Goal: Transaction & Acquisition: Download file/media

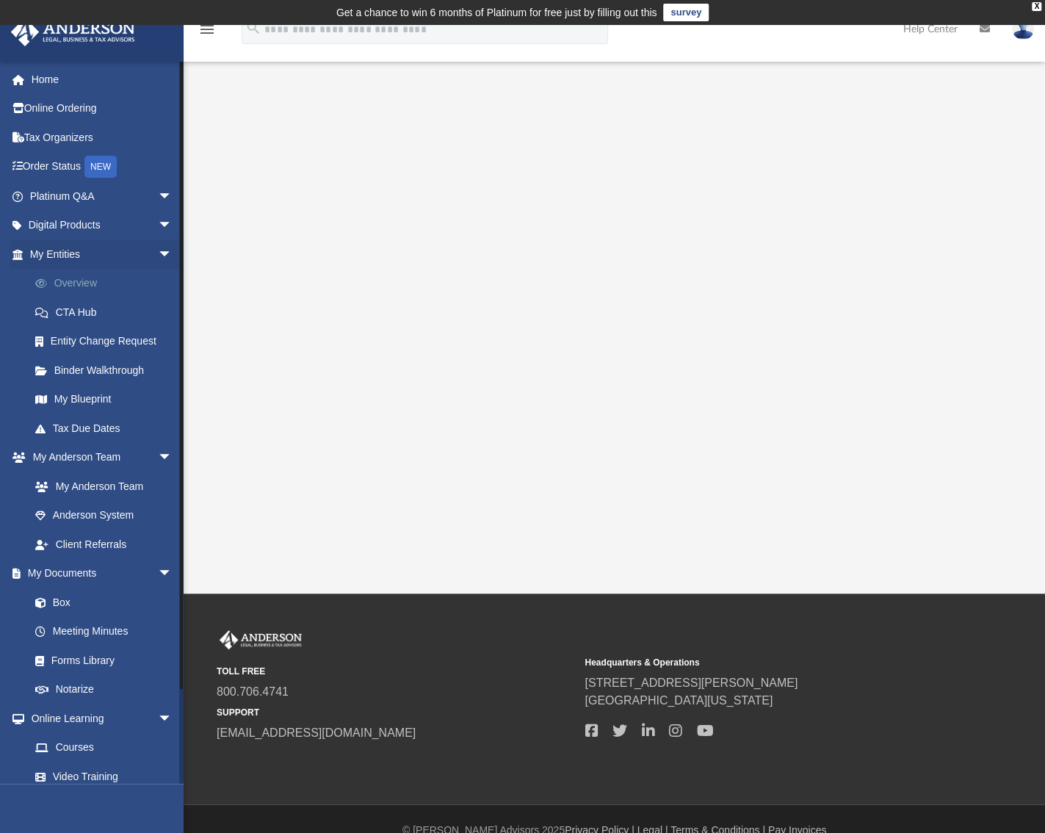
click at [62, 281] on link "Overview" at bounding box center [108, 283] width 174 height 29
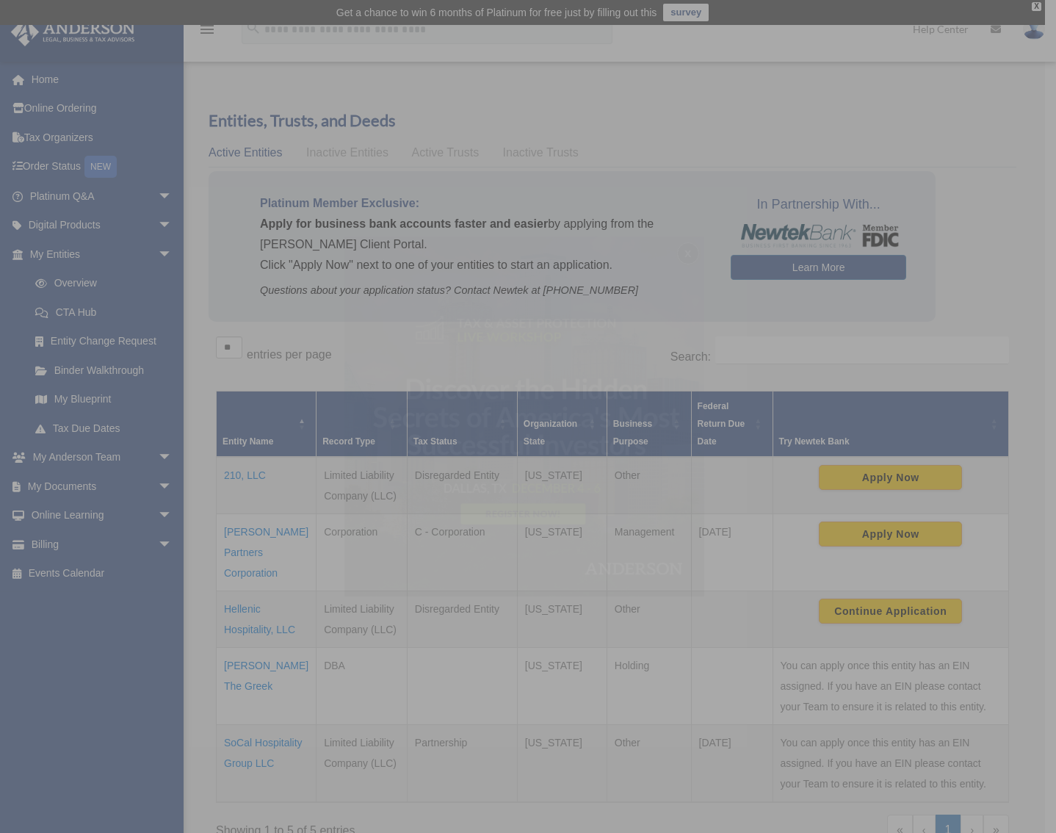
click at [247, 737] on div "x" at bounding box center [528, 416] width 1056 height 833
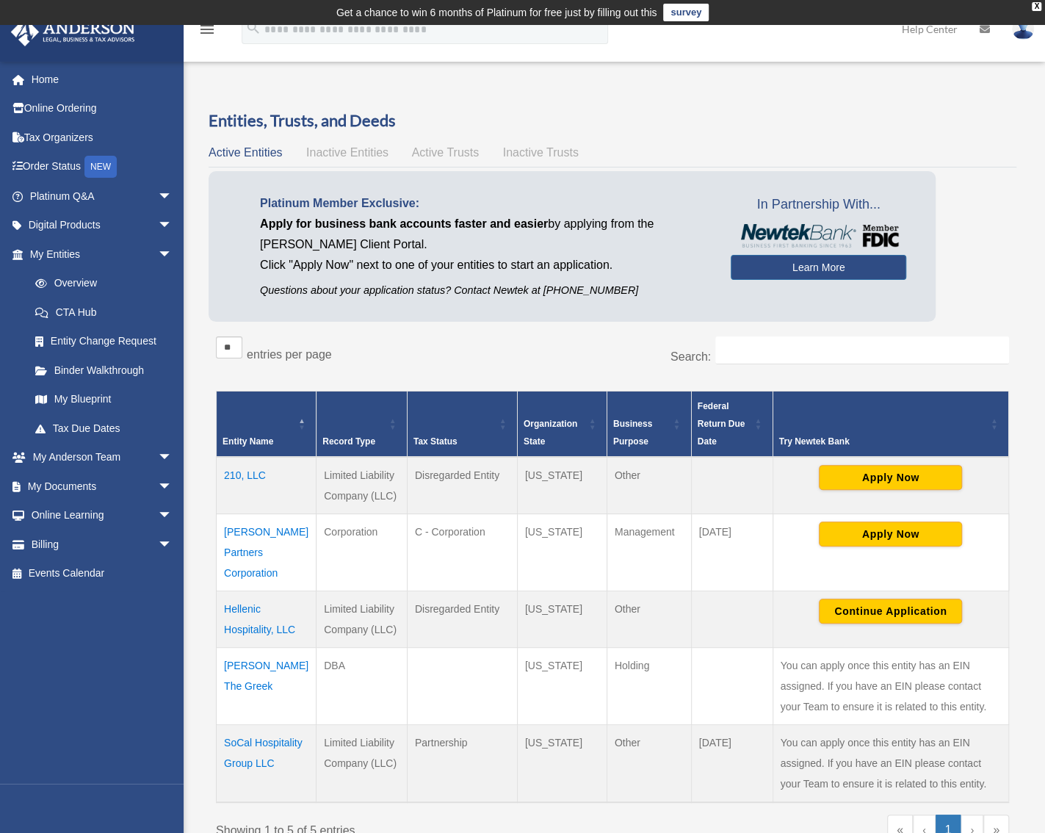
click at [242, 536] on td "[PERSON_NAME] Partners Corporation" at bounding box center [267, 551] width 100 height 77
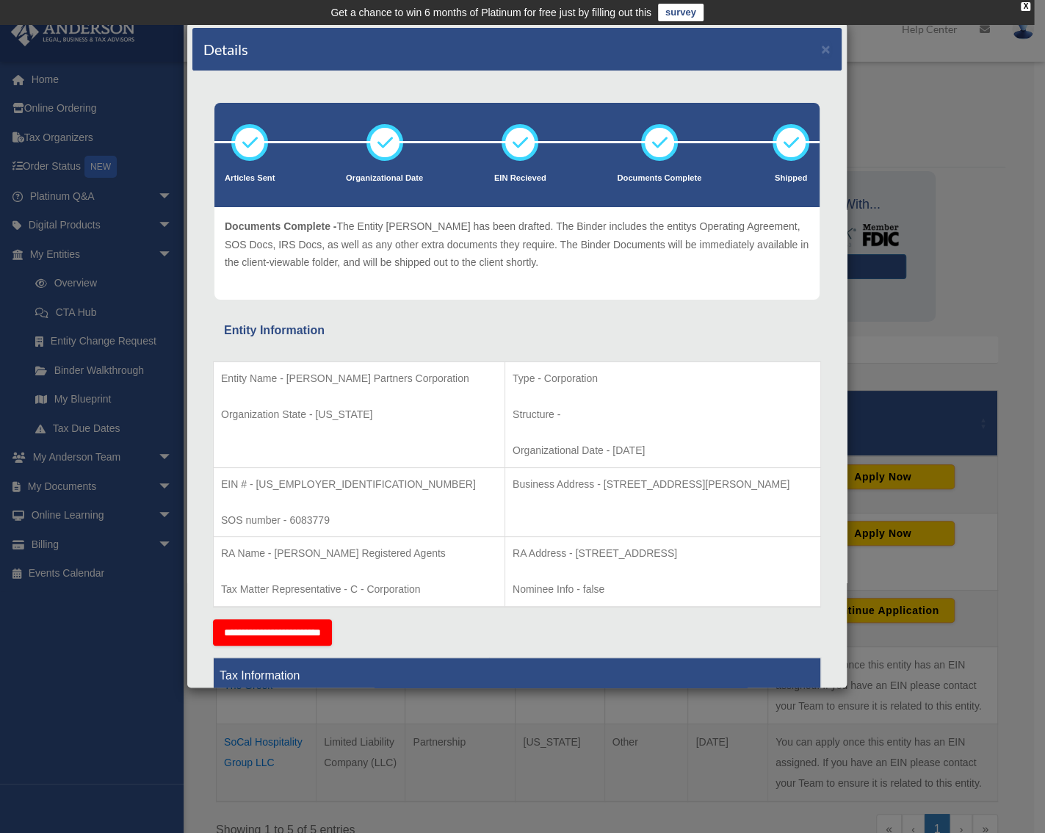
click at [27, 669] on div "Details × Articles Sent Organizational Date" at bounding box center [522, 416] width 1045 height 833
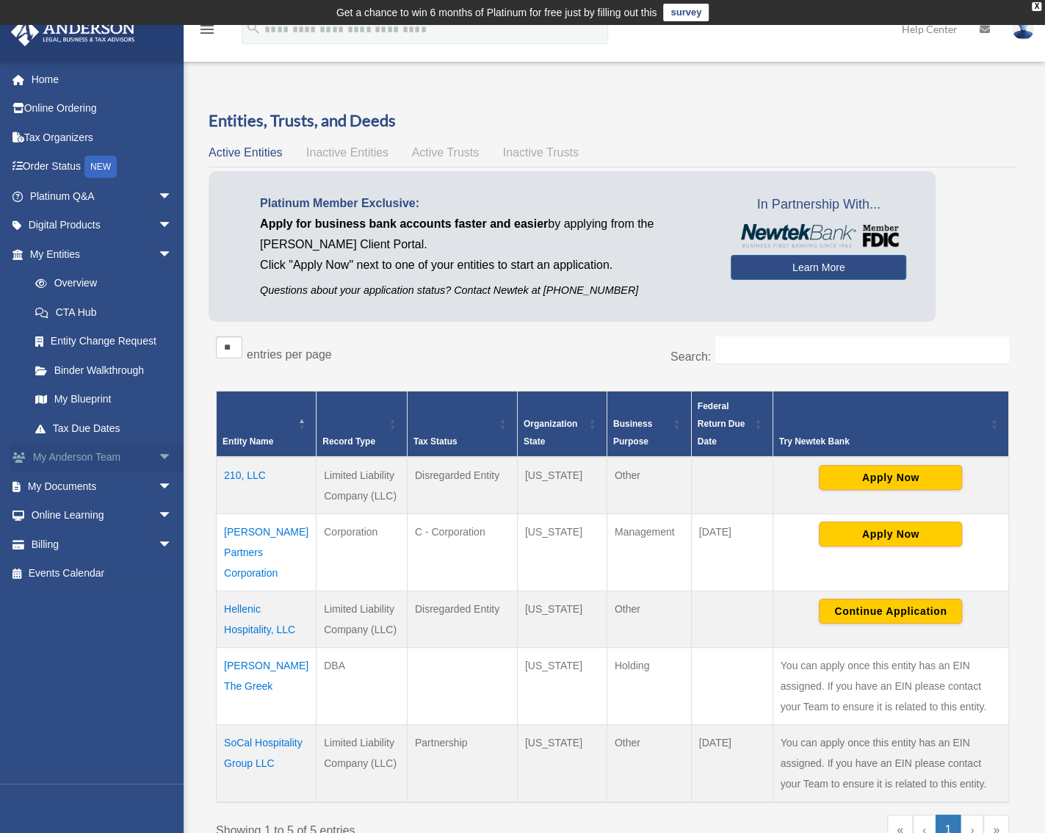
click at [115, 454] on link "My Anderson Team arrow_drop_down" at bounding box center [102, 457] width 184 height 29
click at [158, 488] on span "arrow_drop_down" at bounding box center [172, 486] width 29 height 30
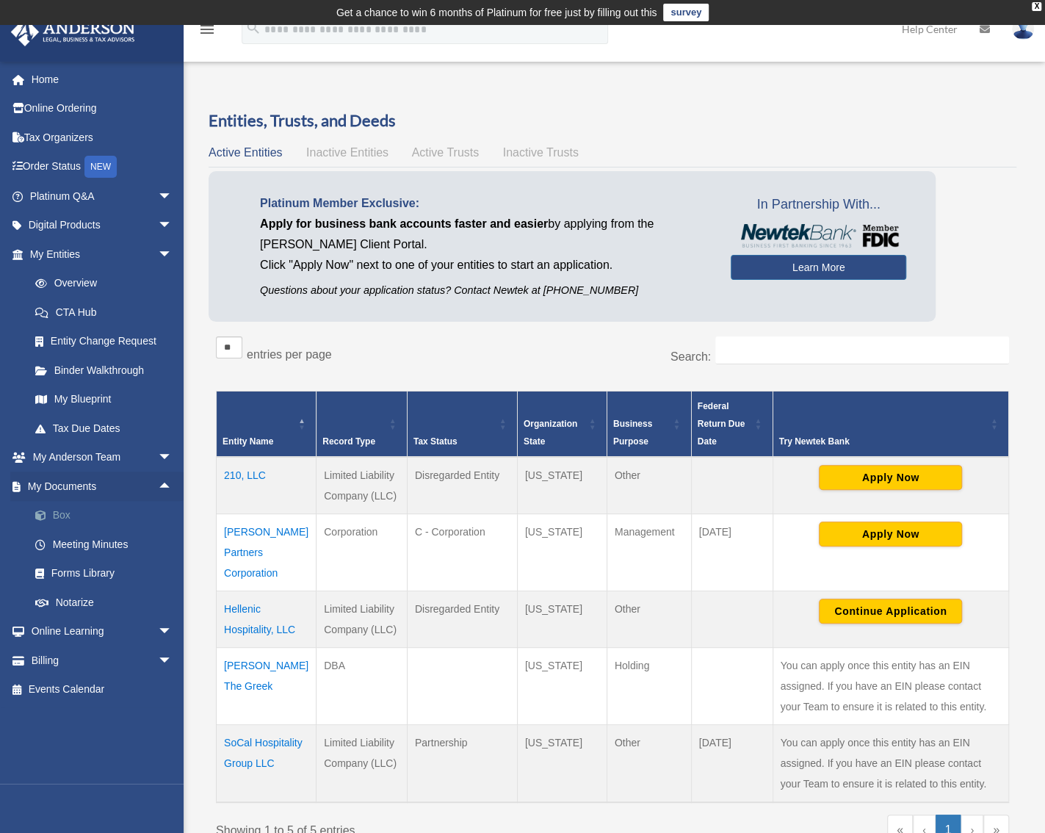
click at [75, 511] on link "Box" at bounding box center [108, 515] width 174 height 29
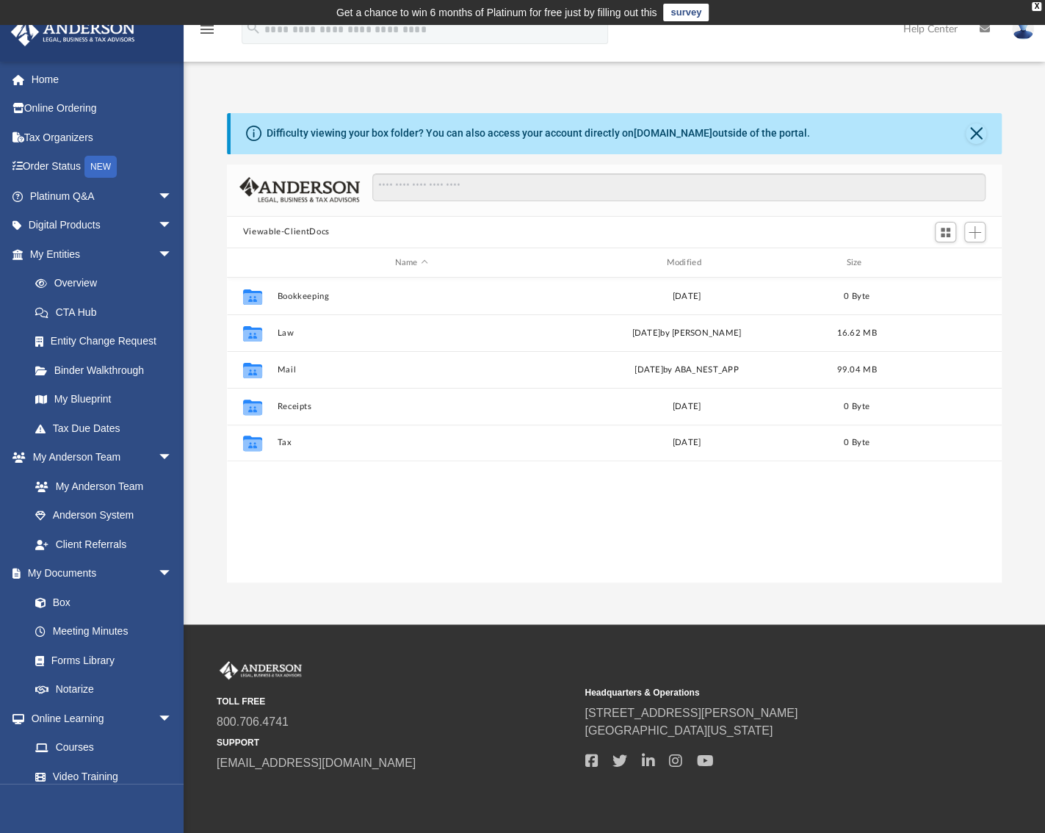
scroll to position [322, 764]
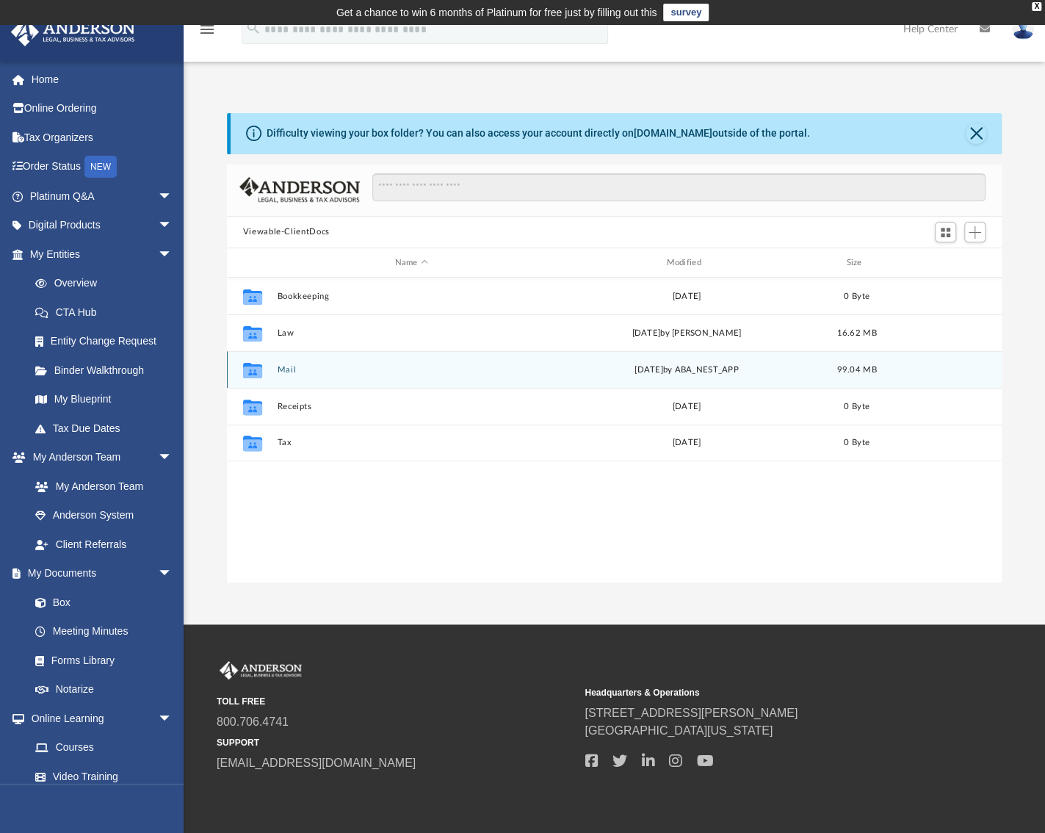
click at [286, 369] on button "Mail" at bounding box center [411, 370] width 269 height 10
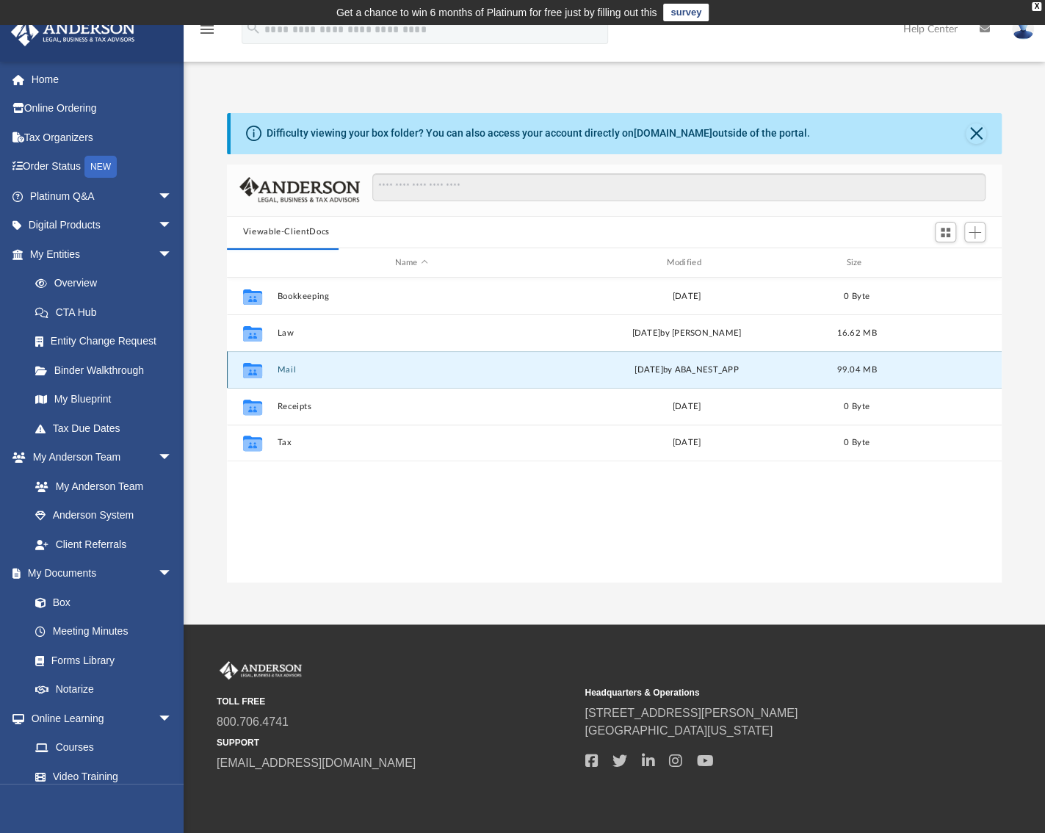
click at [289, 371] on button "Mail" at bounding box center [411, 370] width 269 height 10
click at [305, 369] on button "Mail" at bounding box center [411, 370] width 269 height 10
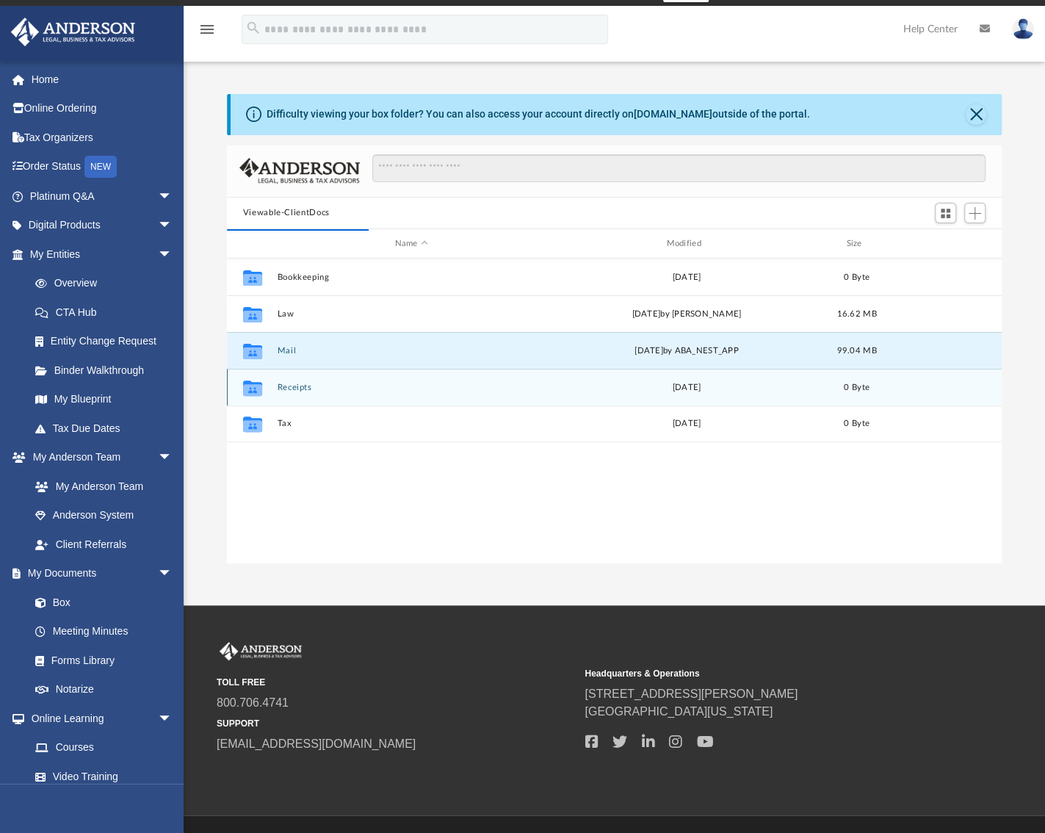
scroll to position [0, 0]
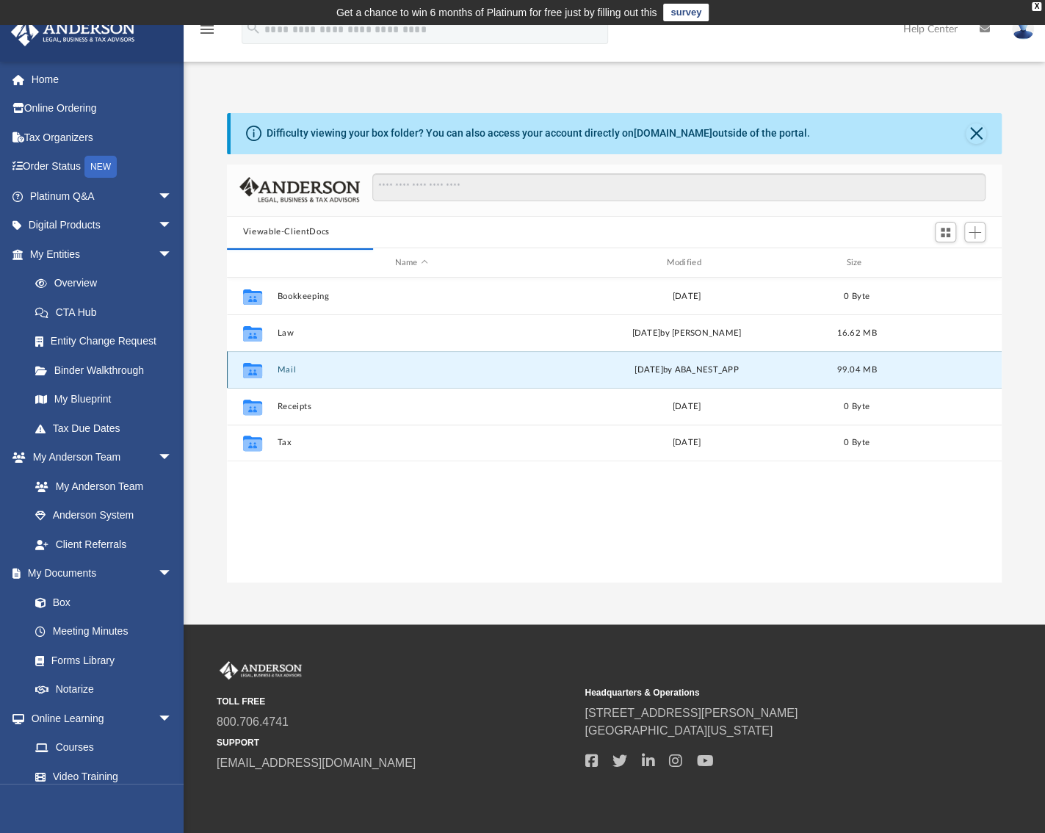
click at [283, 372] on button "Mail" at bounding box center [411, 370] width 269 height 10
click at [252, 372] on icon "grid" at bounding box center [251, 372] width 19 height 12
click at [291, 370] on button "Mail" at bounding box center [411, 370] width 269 height 10
drag, startPoint x: 286, startPoint y: 368, endPoint x: 229, endPoint y: 479, distance: 124.5
click at [223, 488] on div "Difficulty viewing your box folder? You can also access your account directly o…" at bounding box center [614, 347] width 861 height 469
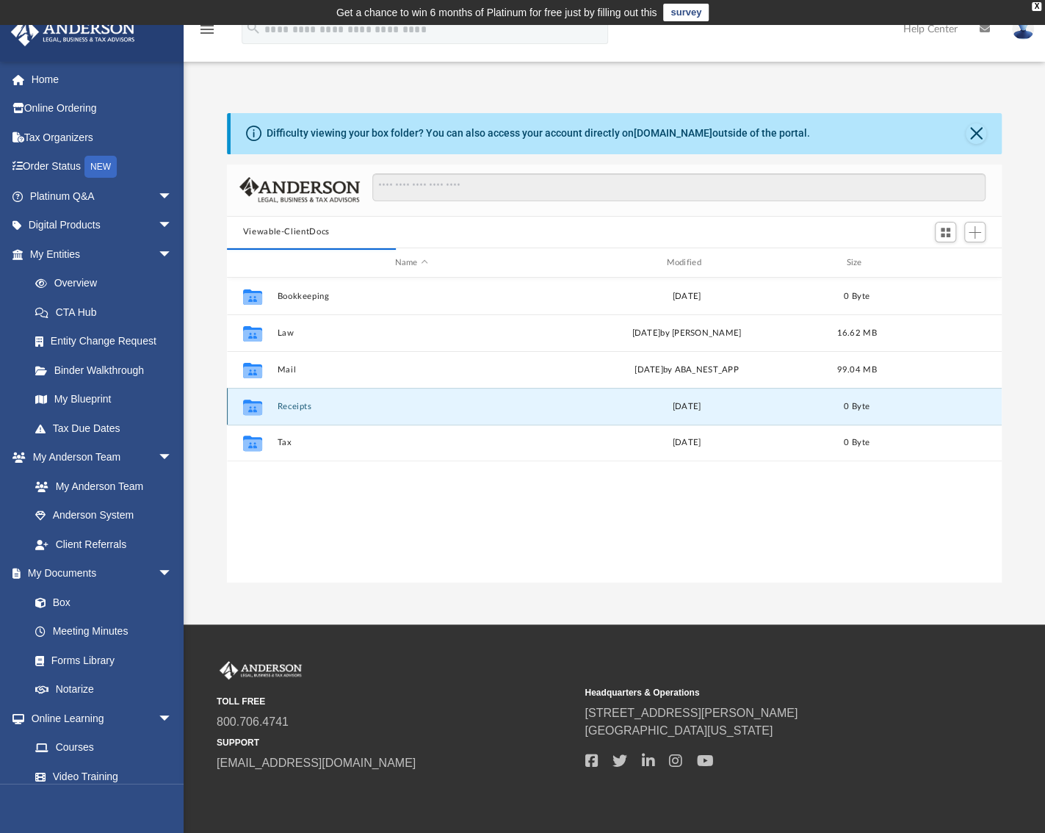
click at [300, 409] on button "Receipts" at bounding box center [411, 407] width 269 height 10
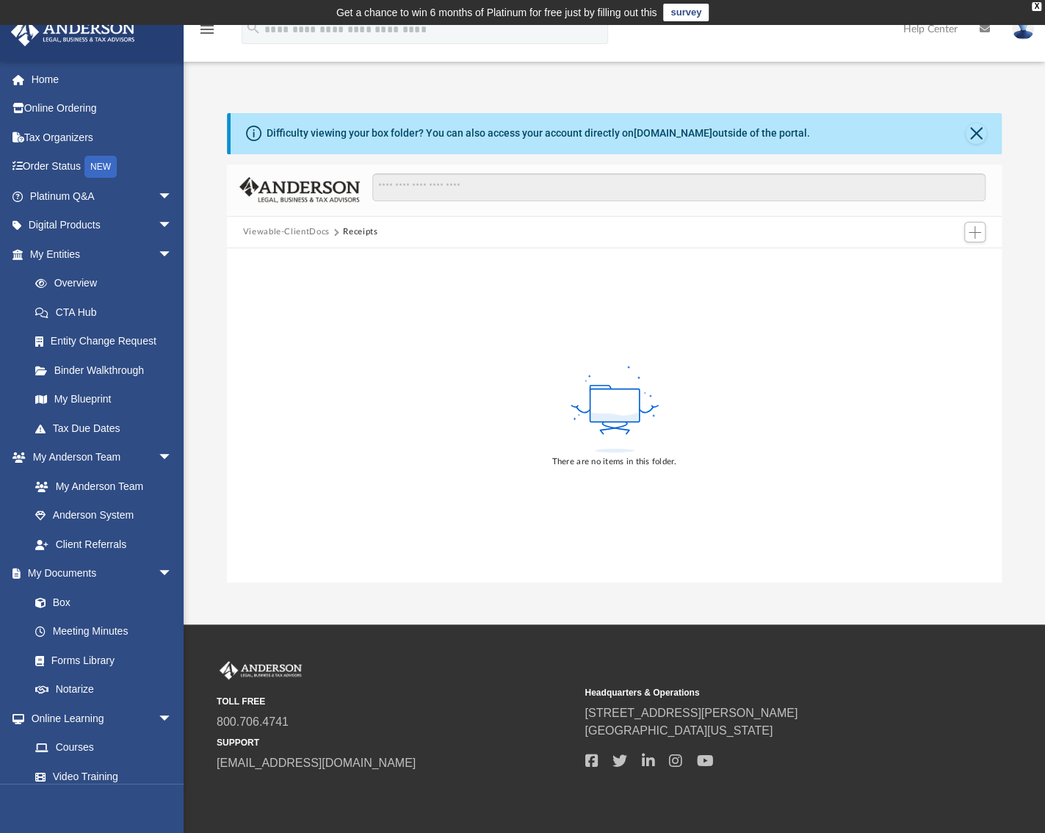
click at [310, 227] on button "Viewable-ClientDocs" at bounding box center [286, 231] width 87 height 13
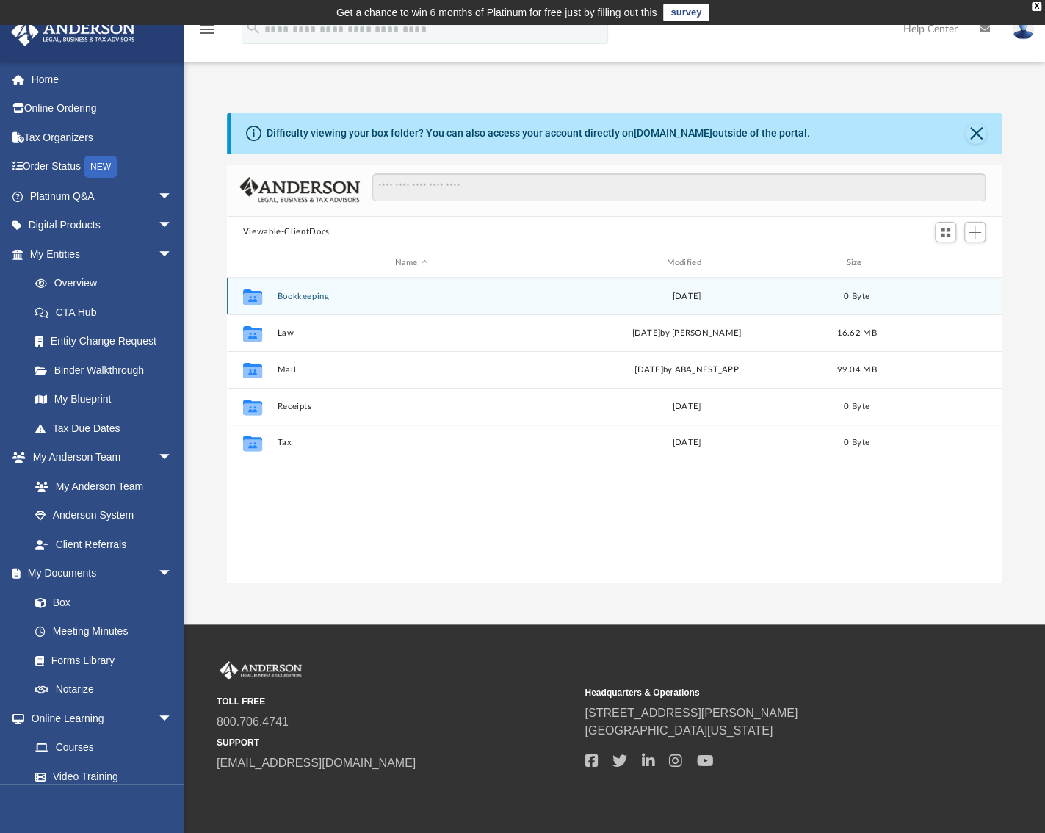
scroll to position [322, 764]
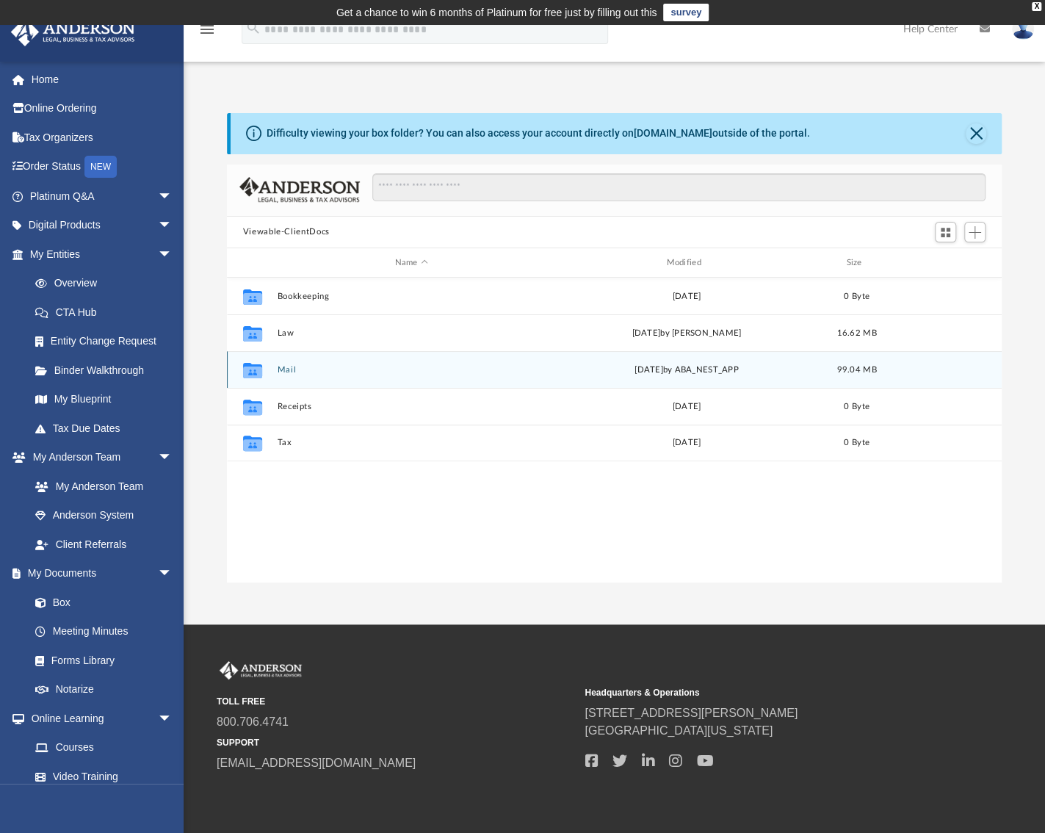
click at [286, 372] on button "Mail" at bounding box center [411, 370] width 269 height 10
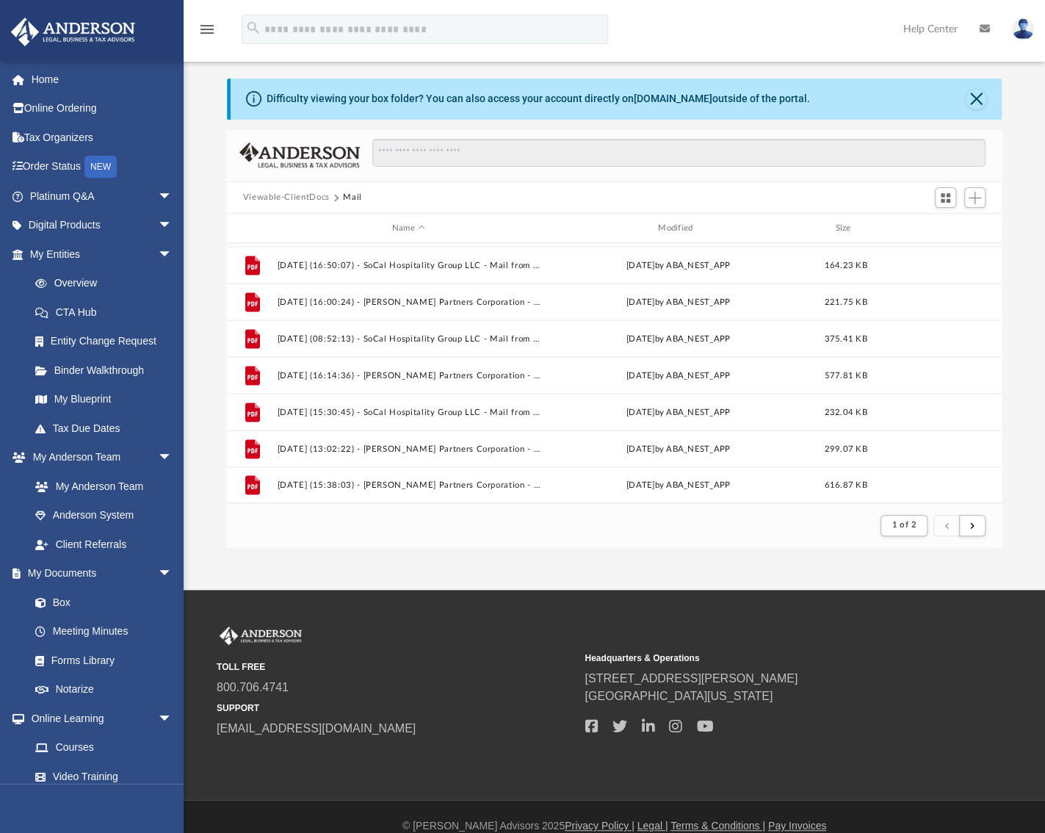
scroll to position [54, 0]
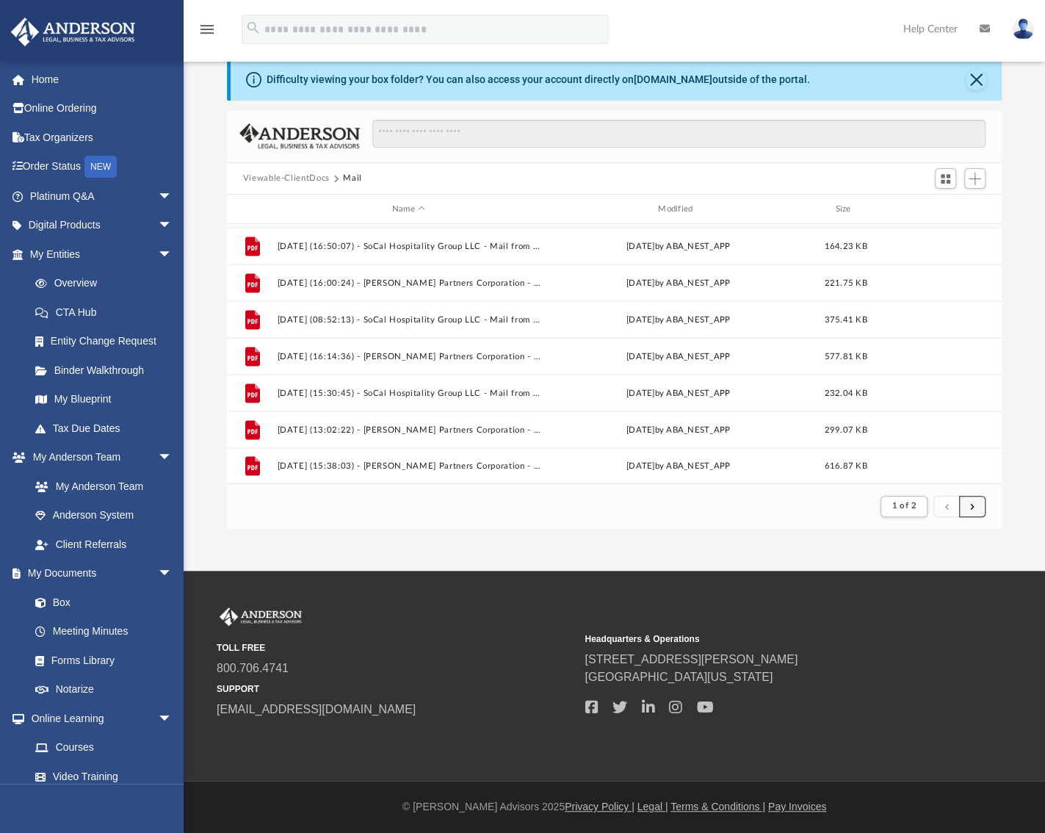
click at [967, 502] on button "submit" at bounding box center [972, 506] width 26 height 21
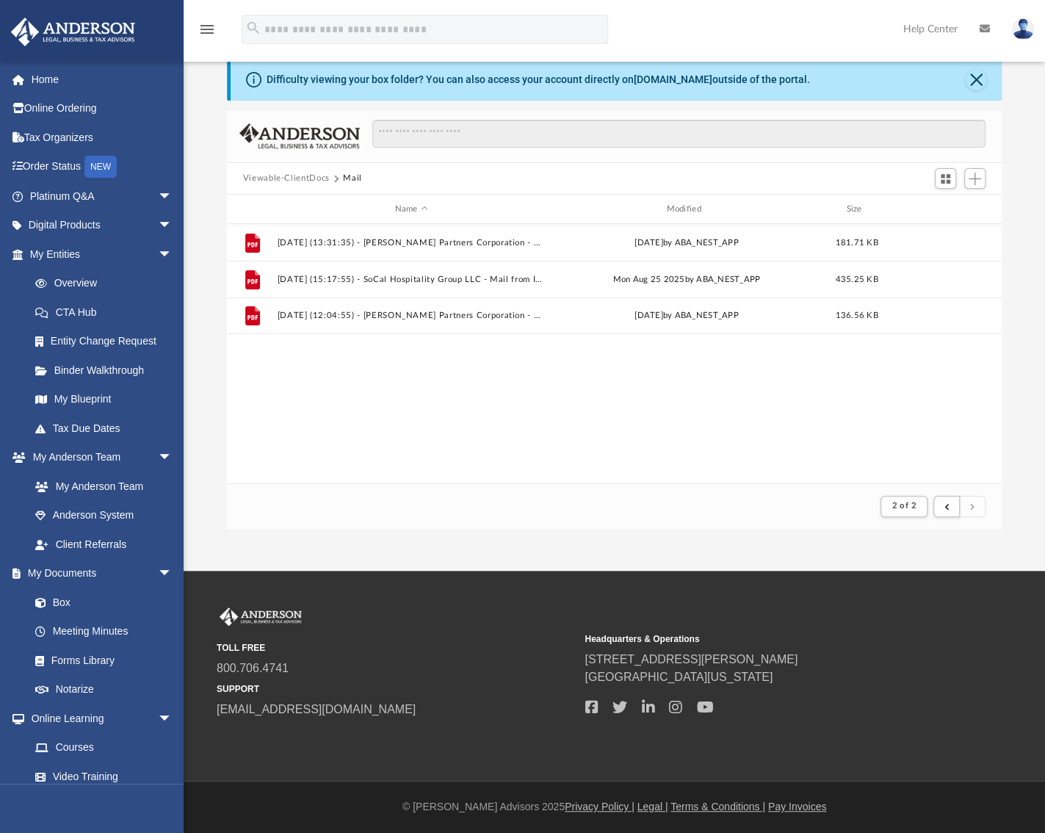
scroll to position [0, 0]
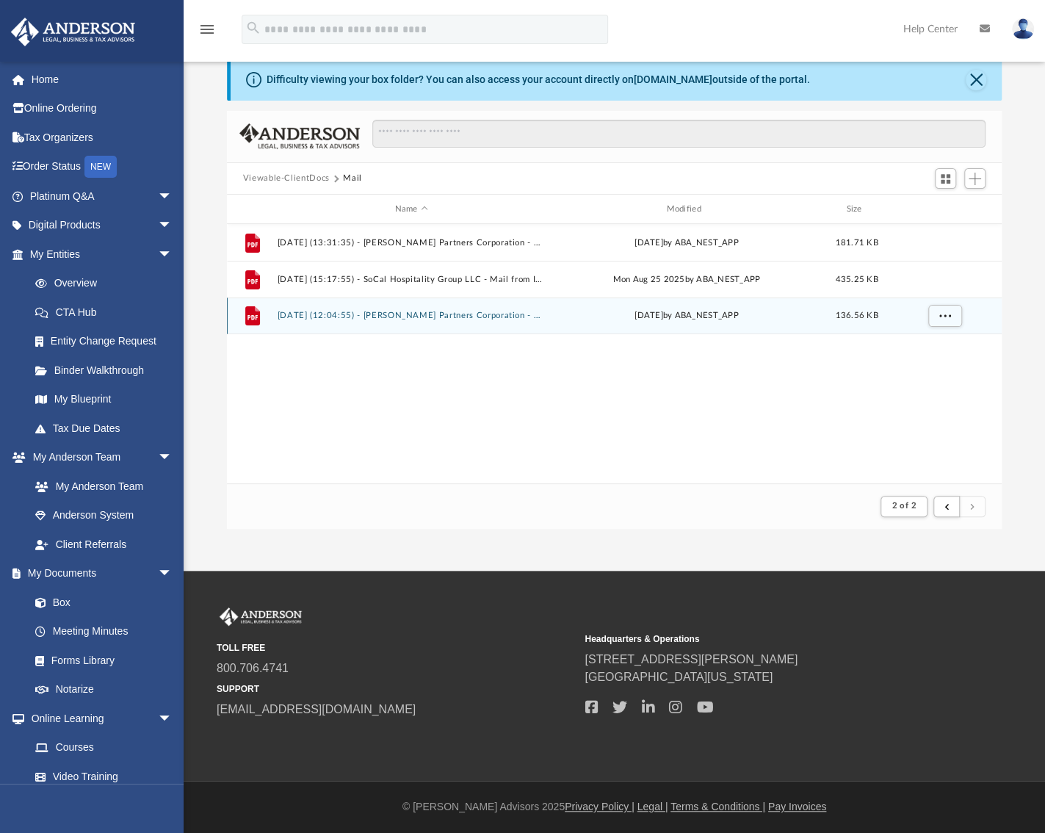
click at [405, 316] on button "2025.09.18 (12:04:55) - ANA Partners Corporation - Mail.pdf" at bounding box center [411, 316] width 269 height 10
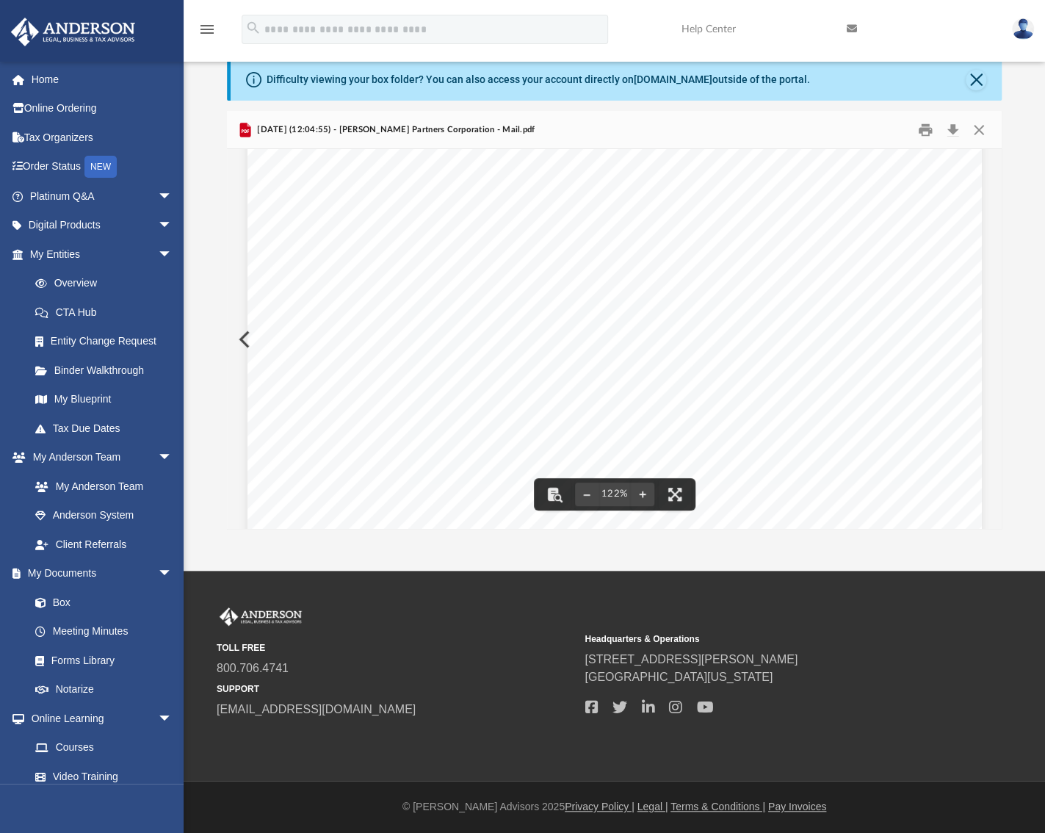
scroll to position [294, 0]
click at [949, 124] on button "Download" at bounding box center [952, 129] width 26 height 23
click at [319, 614] on div "TOLL FREE 800.706.4741 SUPPORT info@andersonadvisors.com" at bounding box center [396, 663] width 358 height 112
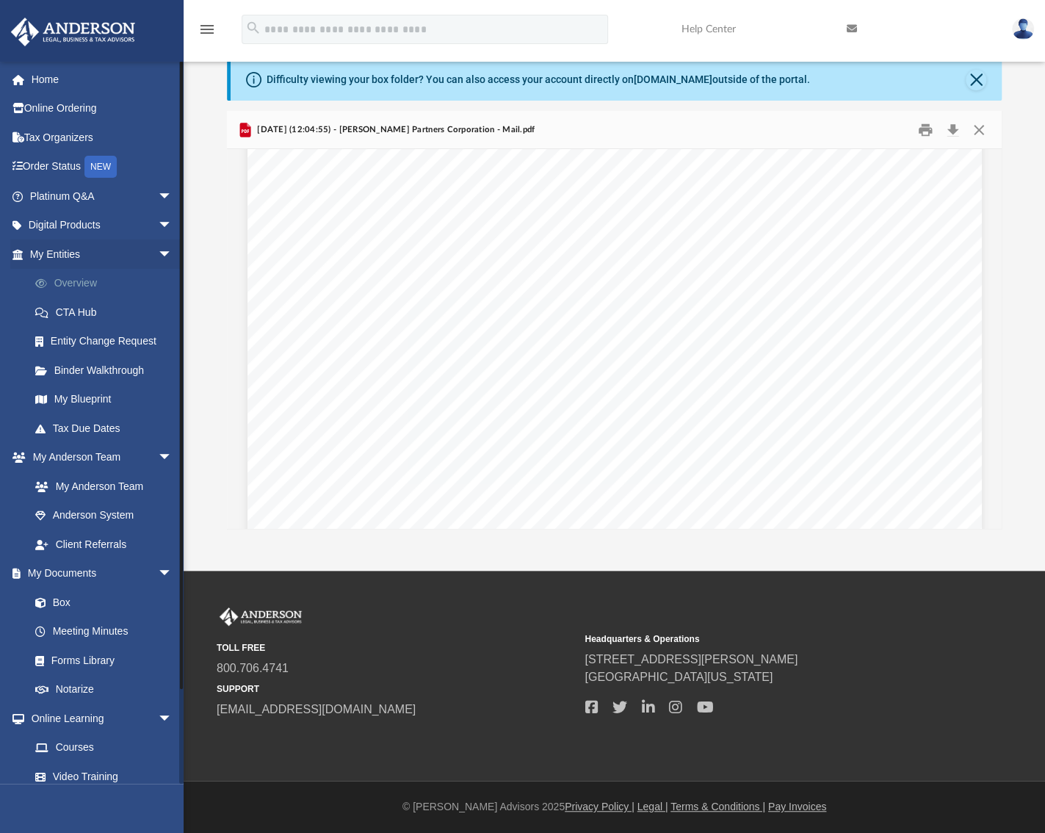
click at [76, 272] on link "Overview" at bounding box center [108, 283] width 174 height 29
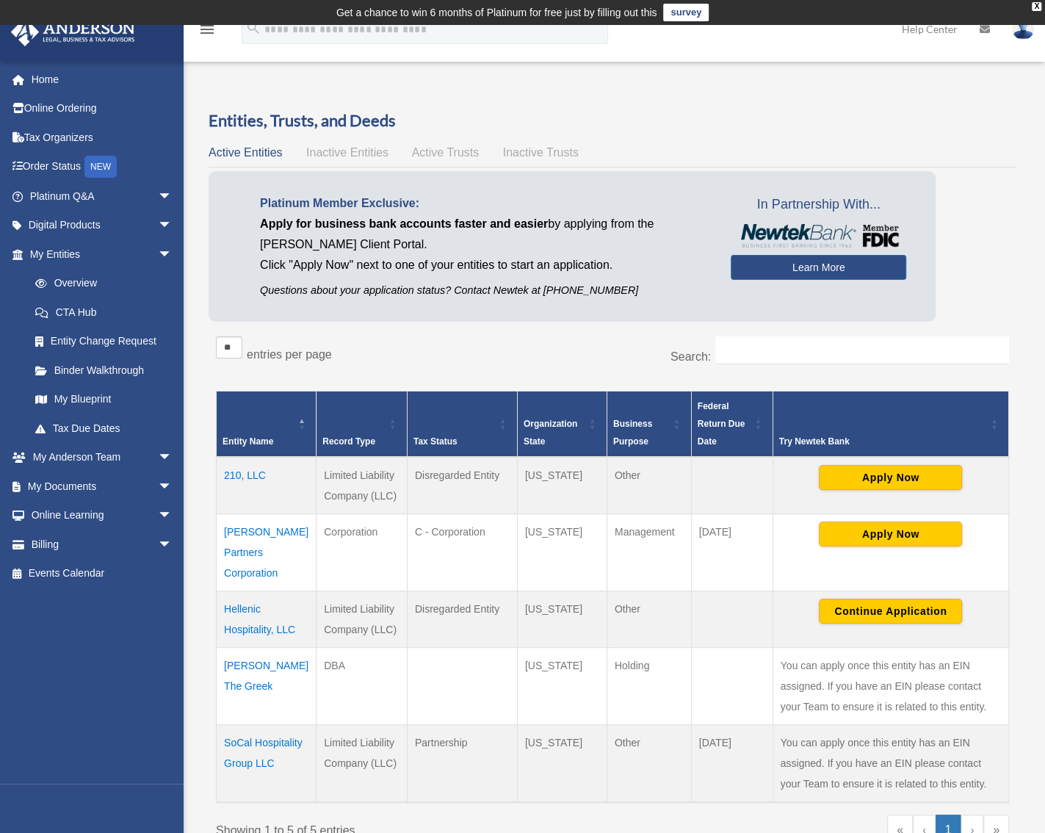
click at [245, 600] on td "Hellenic Hospitality, LLC" at bounding box center [267, 618] width 100 height 57
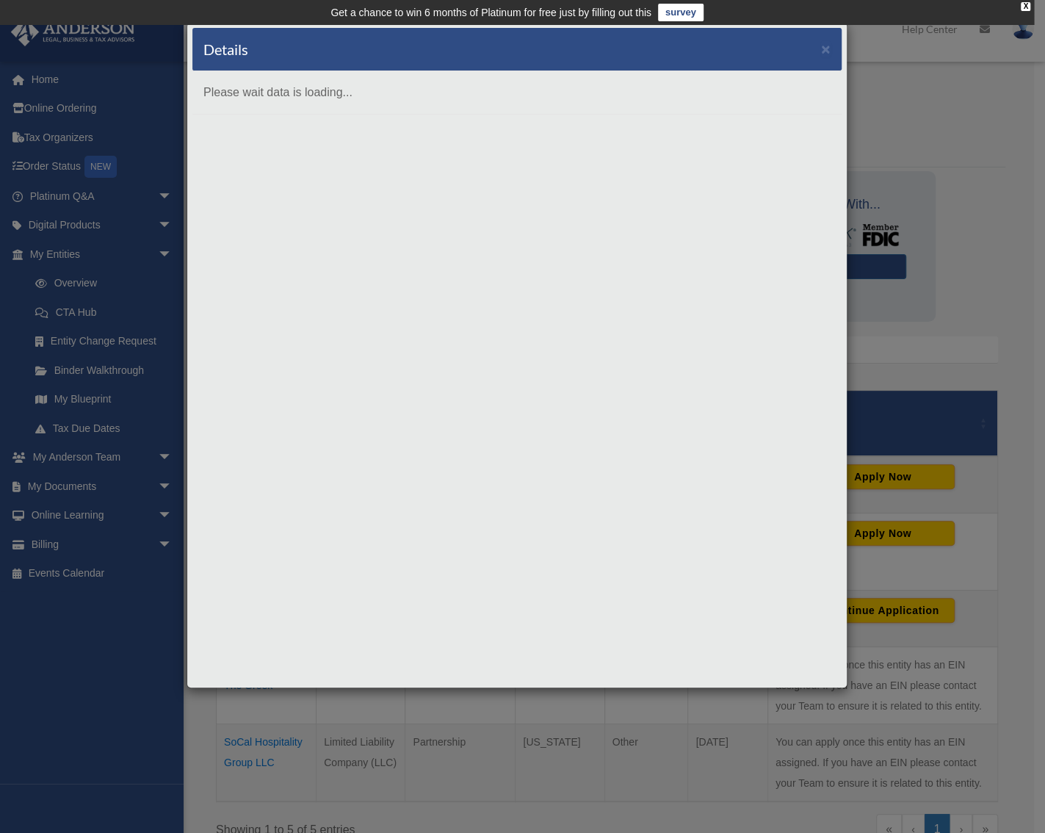
click at [368, 691] on div "Details × Please wait data is loading..." at bounding box center [522, 416] width 1045 height 833
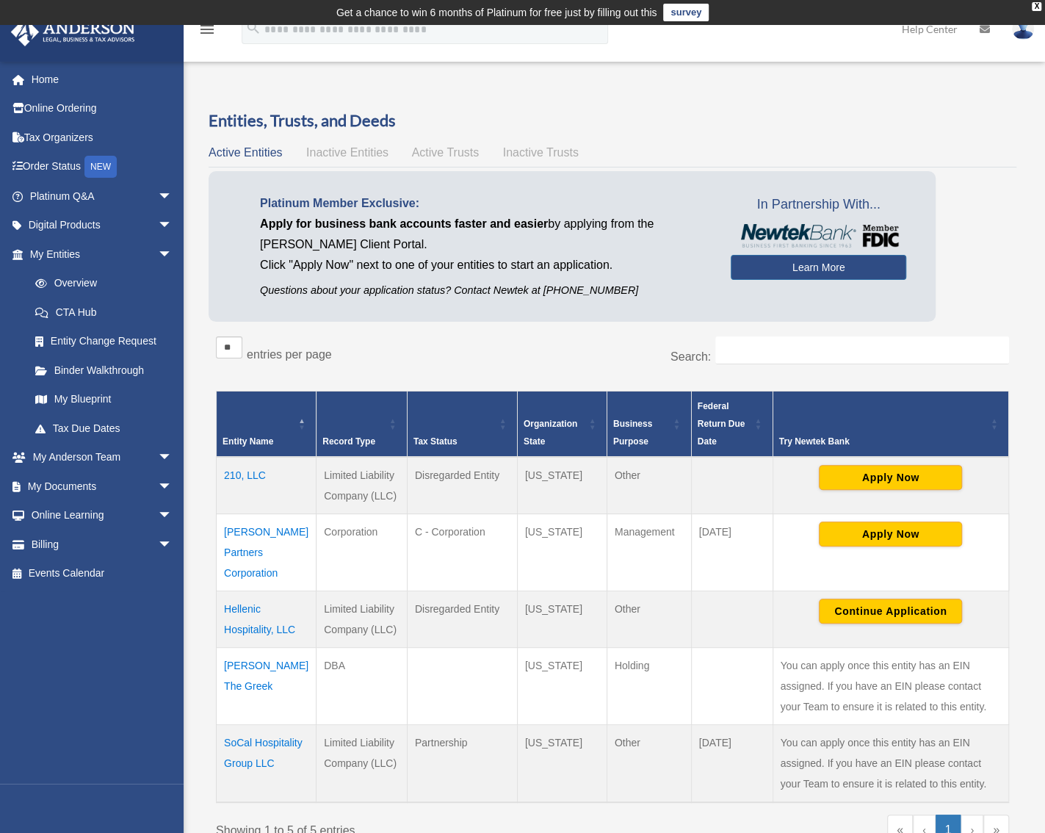
click at [257, 543] on td "ANA Partners Corporation" at bounding box center [267, 551] width 100 height 77
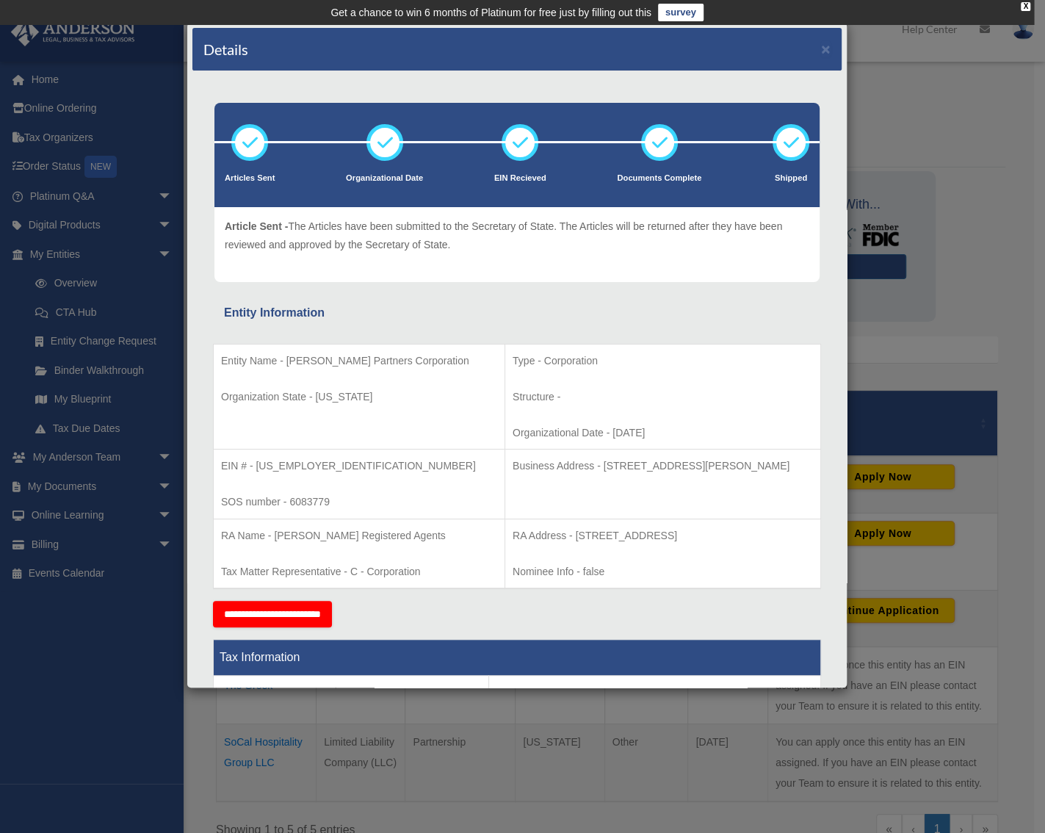
click at [554, 342] on div "Entity Name - ANA Partners Corporation Organization State - California Type - C…" at bounding box center [517, 462] width 608 height 278
